Goal: Browse casually

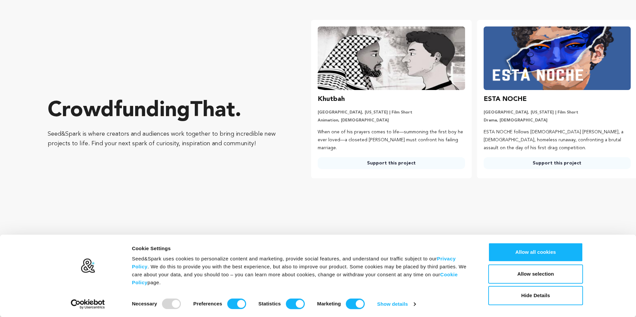
scroll to position [0, 0]
click at [546, 254] on button "Allow all cookies" at bounding box center [535, 252] width 95 height 19
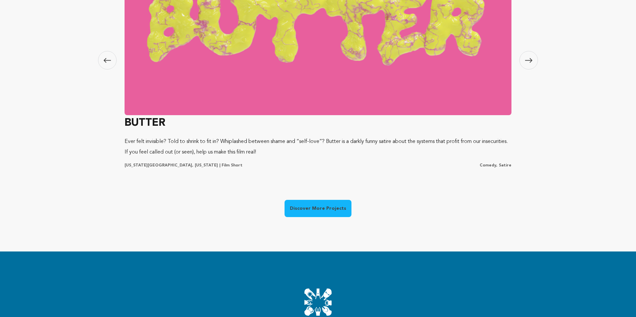
scroll to position [461, 0]
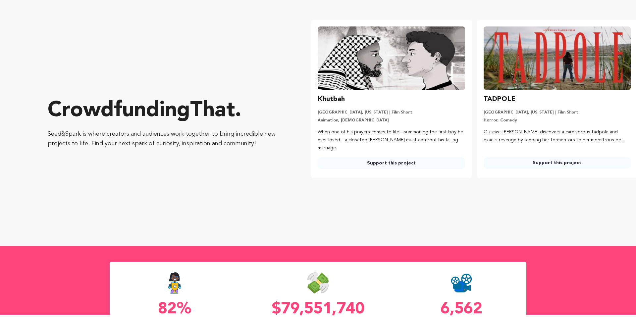
scroll to position [461, 0]
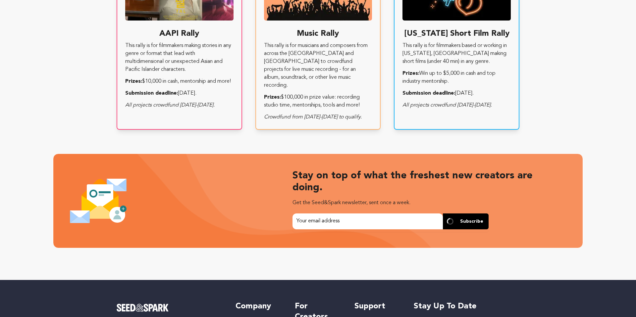
scroll to position [1234, 0]
